Goal: Navigation & Orientation: Find specific page/section

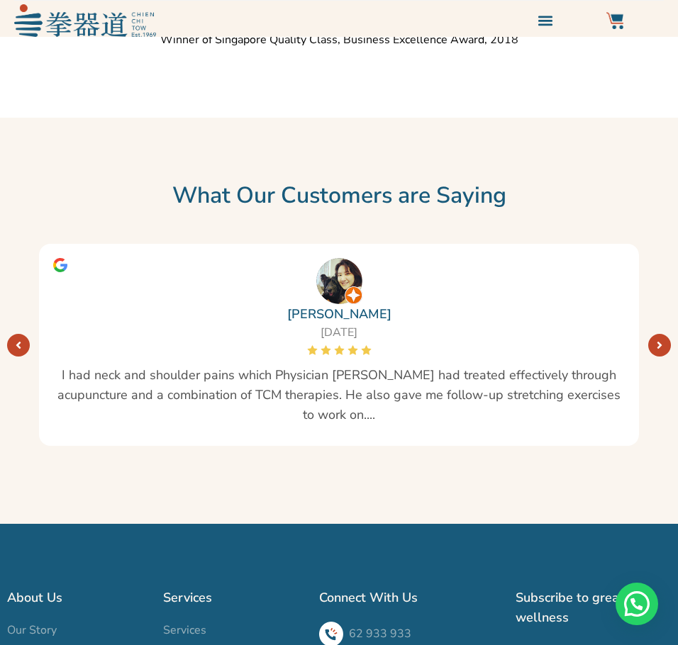
scroll to position [2589, 0]
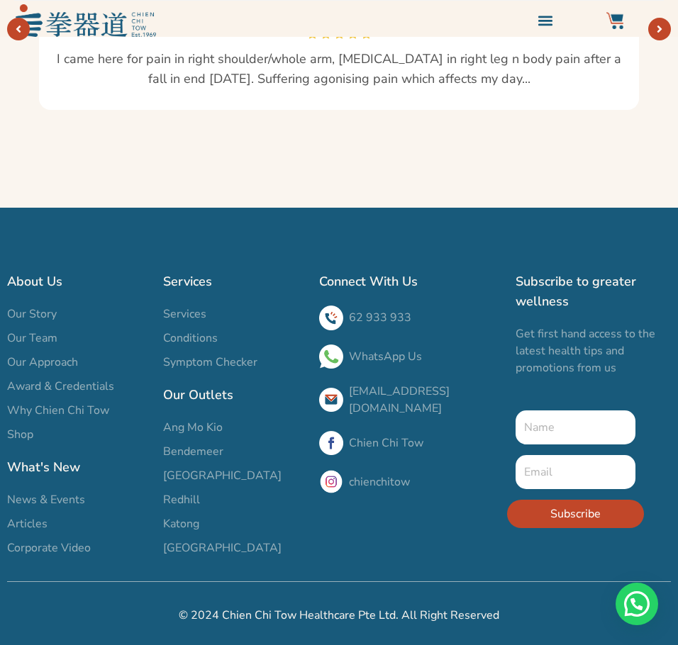
click at [36, 304] on div "About Us Our Story Our Team Our Approach Award & Credentials Why Chien Chi Tow …" at bounding box center [78, 413] width 156 height 299
click at [40, 281] on h2 "About Us" at bounding box center [78, 282] width 142 height 20
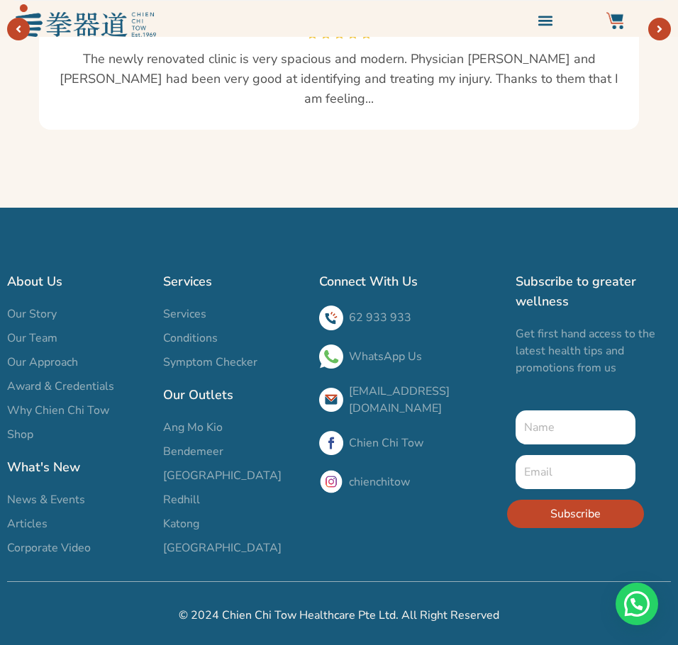
click at [44, 321] on span "Our Story" at bounding box center [32, 314] width 50 height 17
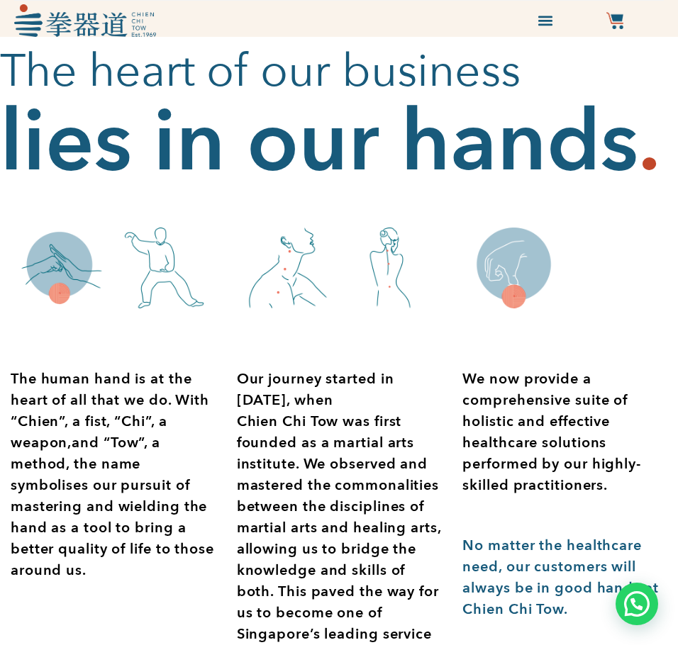
scroll to position [0, 0]
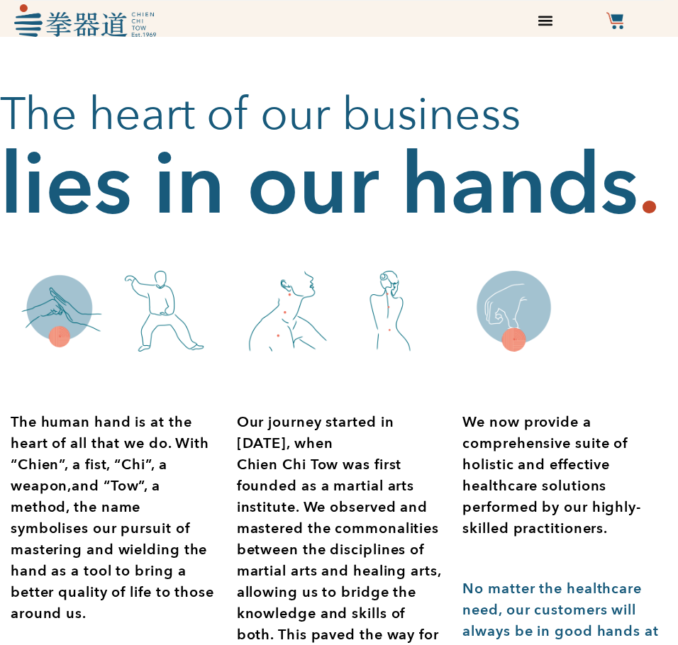
click at [540, 14] on icon "Menu Toggle" at bounding box center [545, 21] width 16 height 16
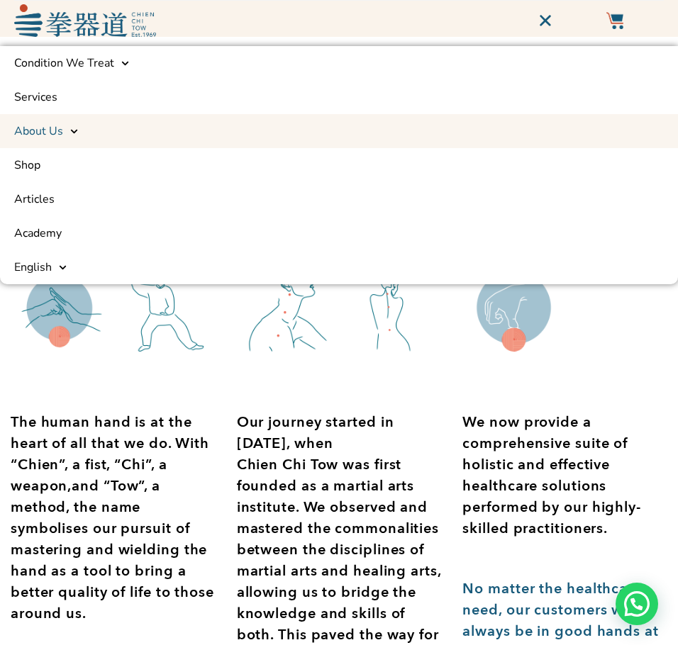
click at [71, 130] on icon at bounding box center [74, 132] width 8 height 8
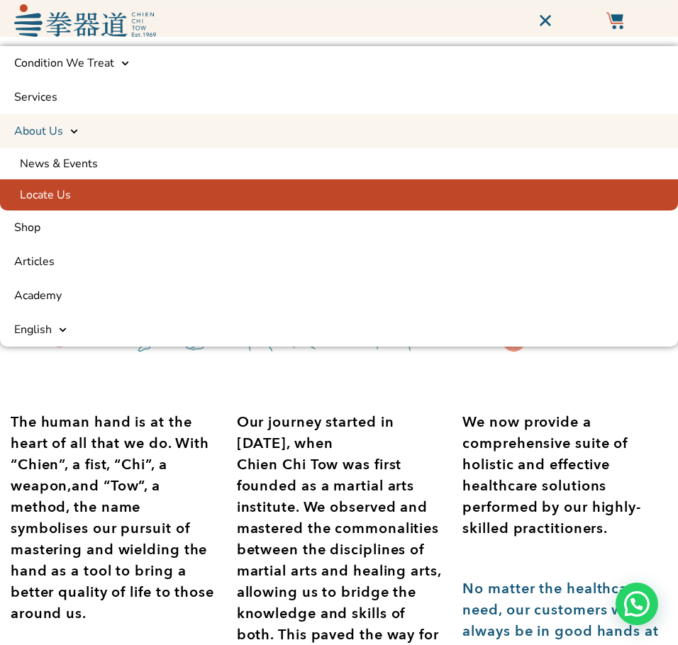
click at [74, 198] on link "Locate Us" at bounding box center [339, 194] width 678 height 31
